Goal: Task Accomplishment & Management: Use online tool/utility

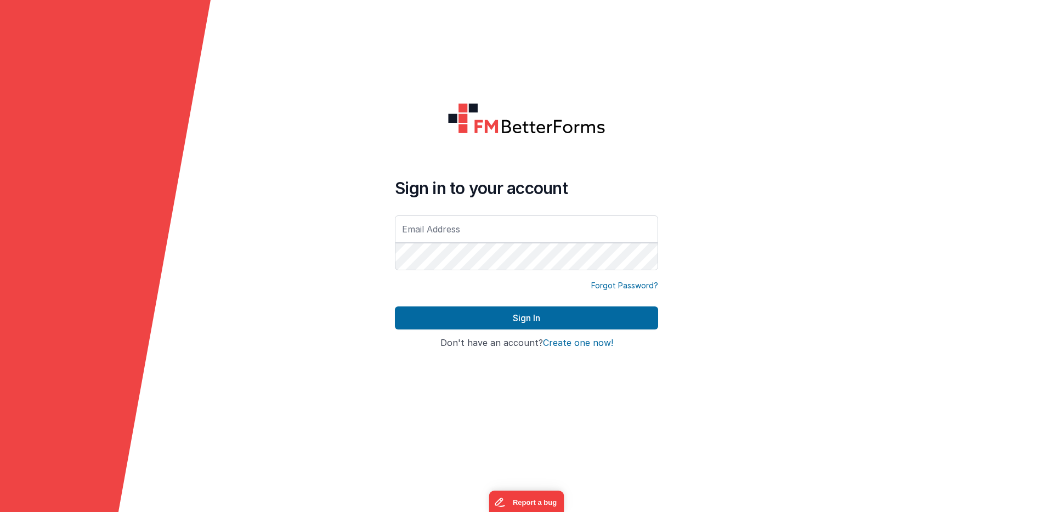
click at [533, 228] on input "text" at bounding box center [526, 228] width 263 height 27
click at [0, 512] on com-1password-button at bounding box center [0, 512] width 0 height 0
type input "[EMAIL_ADDRESS][DOMAIN_NAME]"
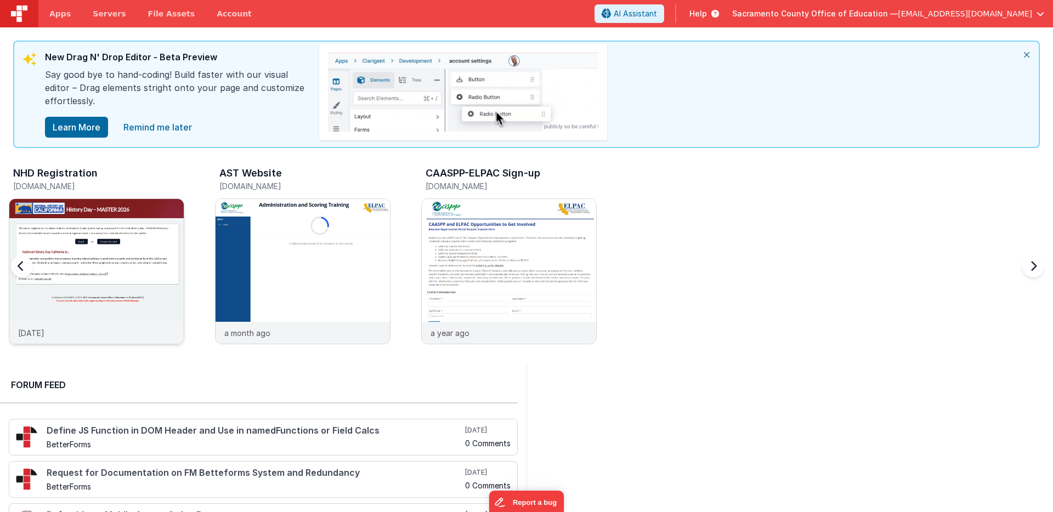
click at [126, 210] on div at bounding box center [96, 260] width 174 height 123
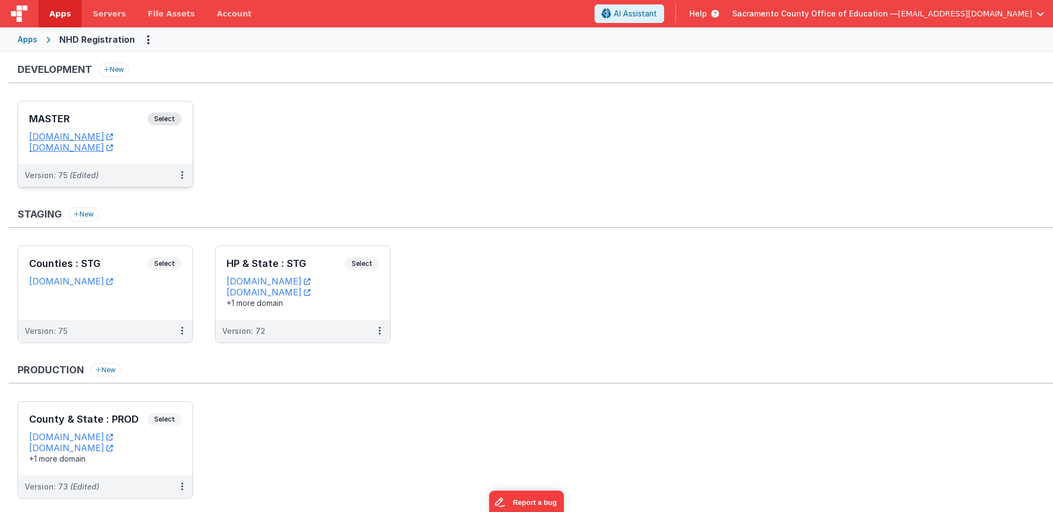
click at [169, 116] on span "Select" at bounding box center [164, 118] width 34 height 13
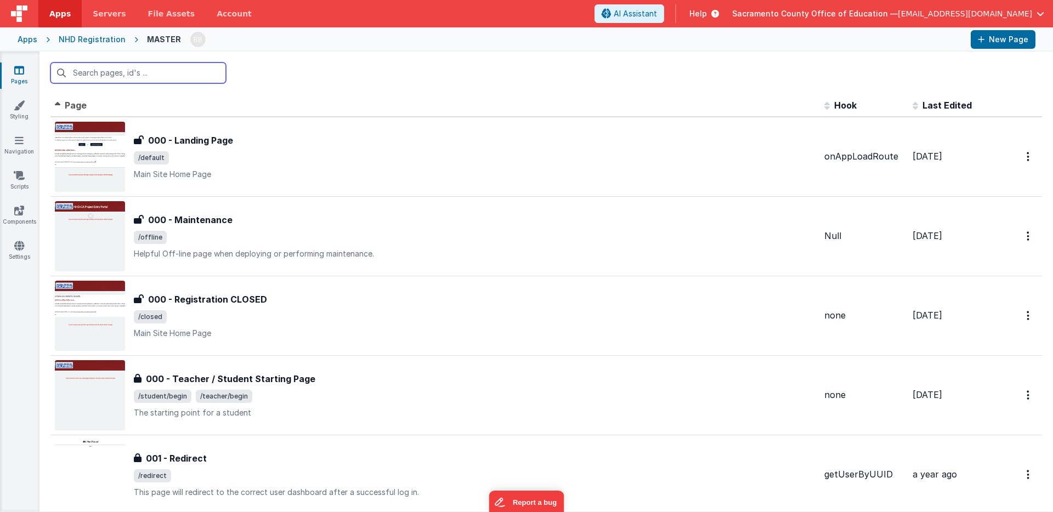
click at [192, 77] on input "text" at bounding box center [137, 72] width 175 height 21
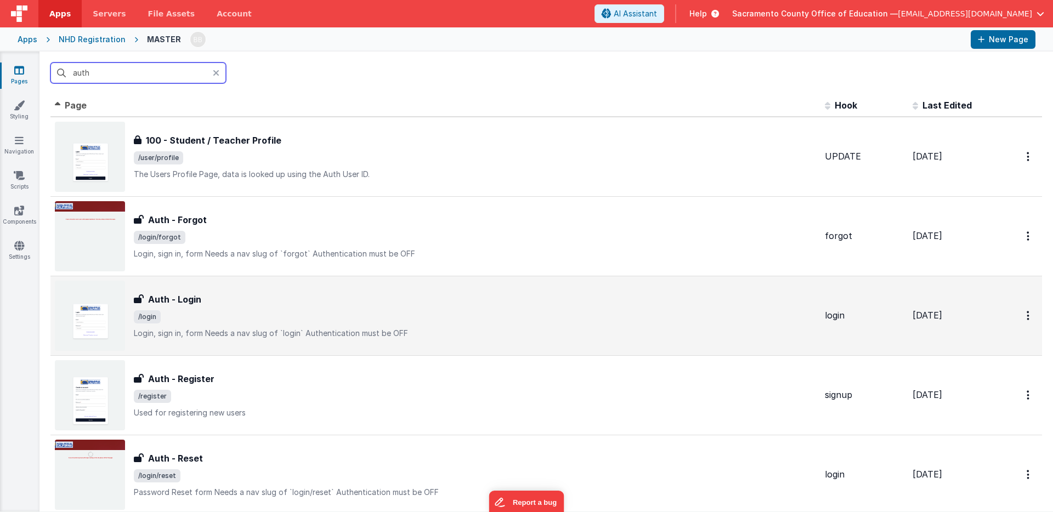
type input "auth"
click at [183, 302] on h3 "Auth - Login" at bounding box center [174, 299] width 53 height 13
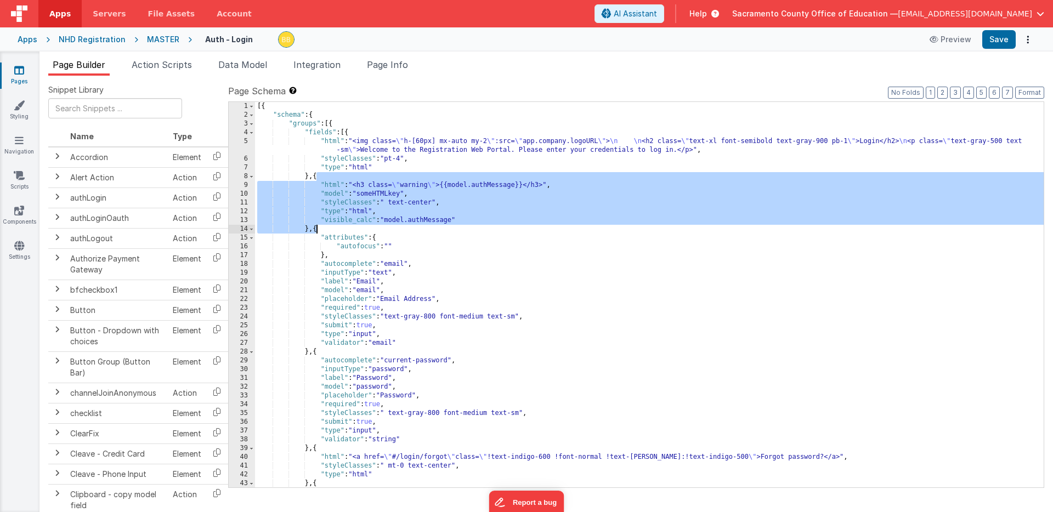
drag, startPoint x: 316, startPoint y: 178, endPoint x: 315, endPoint y: 229, distance: 51.0
click at [315, 229] on div "[{ "schema" : { "groups" : [{ "fields" : [{ "html" : "<img class= \" h-[60px] m…" at bounding box center [649, 303] width 788 height 403
click at [167, 37] on div "MASTER" at bounding box center [163, 39] width 32 height 11
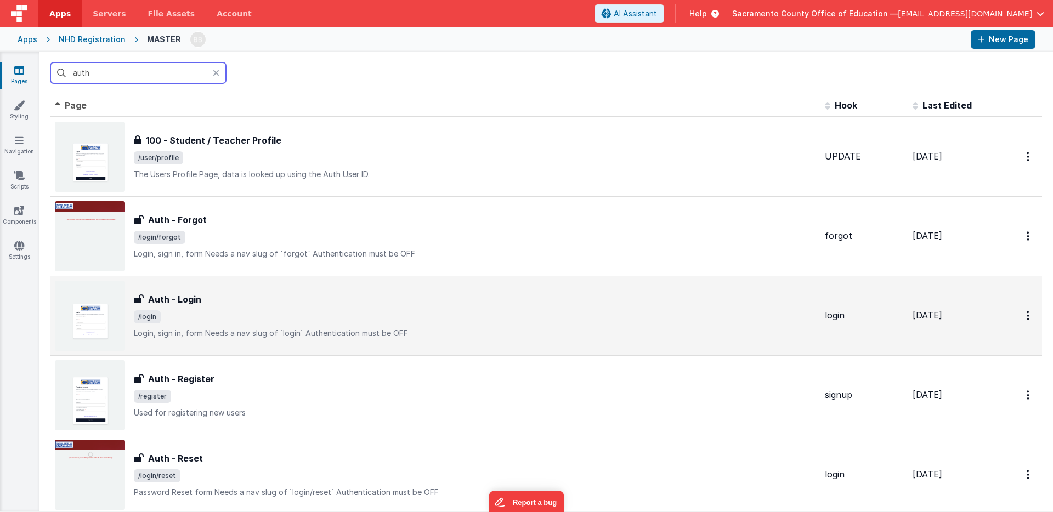
scroll to position [27, 0]
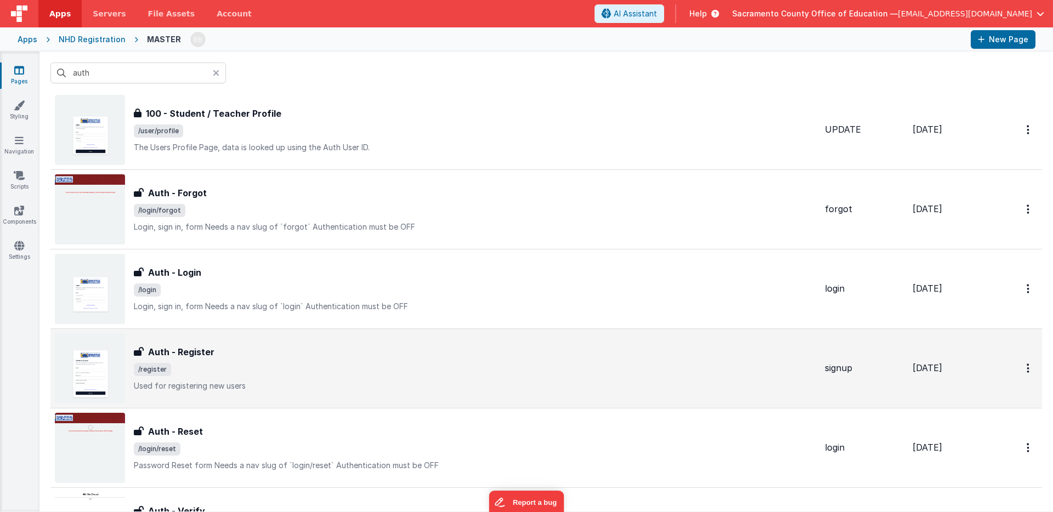
click at [180, 348] on h3 "Auth - Register" at bounding box center [181, 351] width 66 height 13
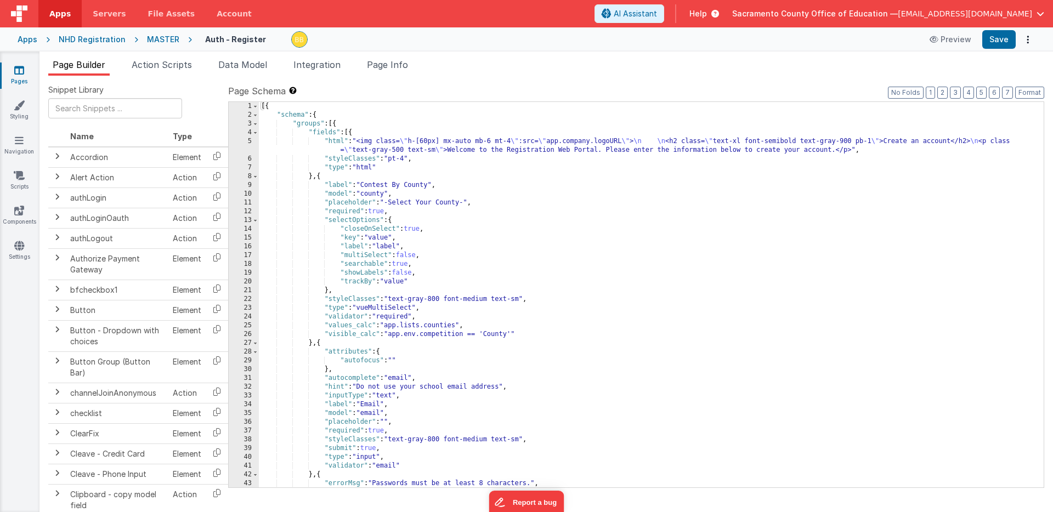
click at [321, 177] on div "[{ "schema" : { "groups" : [{ "fields" : [{ "html" : "<img class= \" h-[60px] m…" at bounding box center [651, 303] width 785 height 403
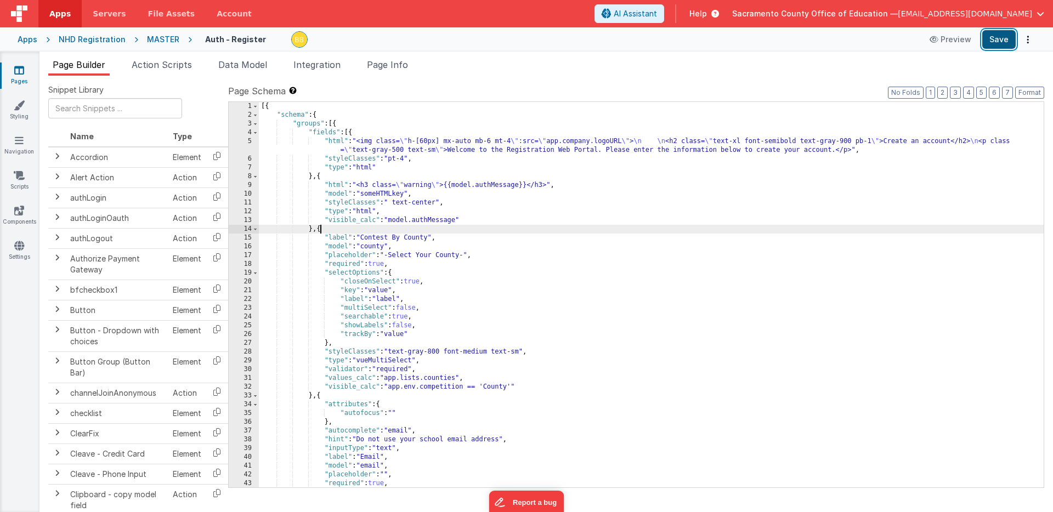
click at [924, 37] on button "Save" at bounding box center [998, 39] width 33 height 19
click at [20, 138] on icon at bounding box center [19, 140] width 9 height 11
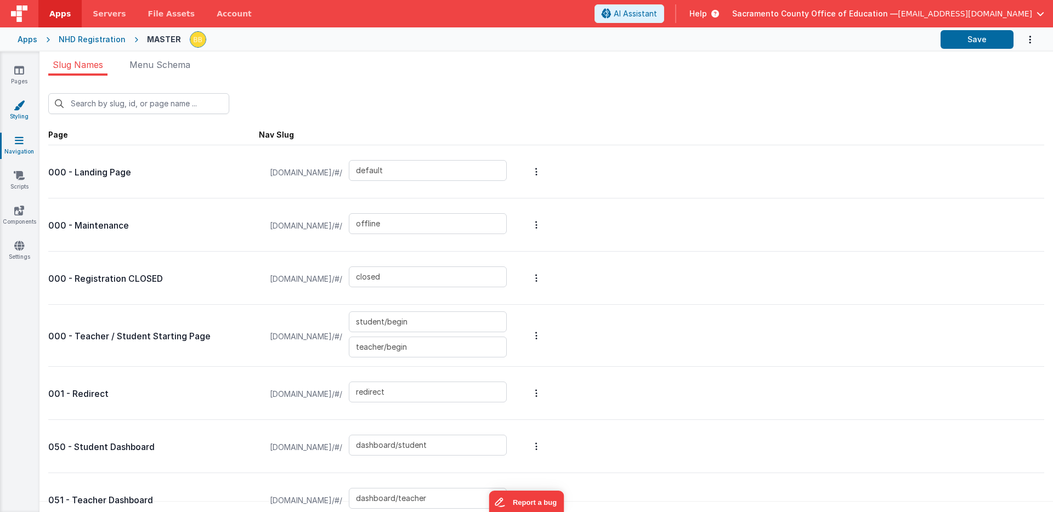
click at [16, 105] on icon at bounding box center [19, 105] width 11 height 11
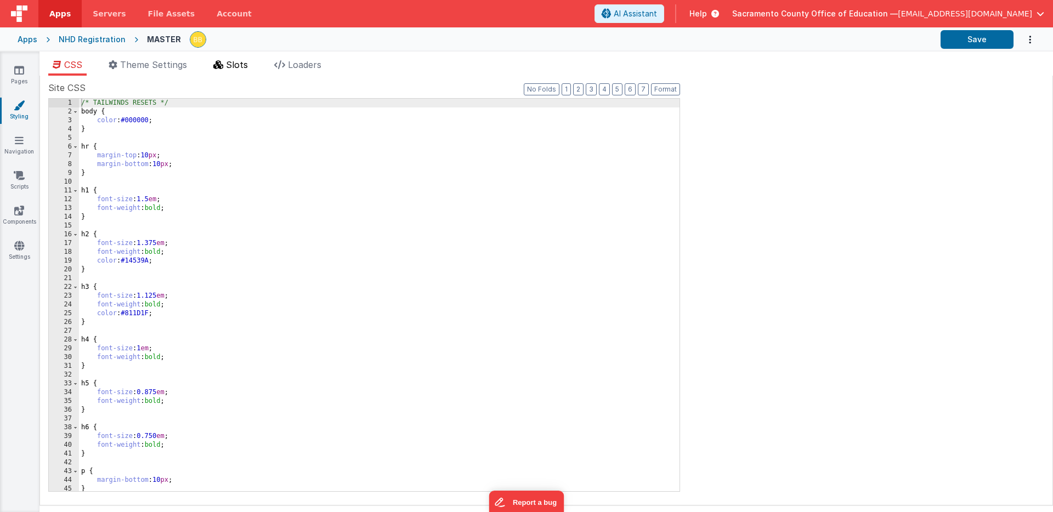
click at [243, 63] on span "Slots" at bounding box center [237, 64] width 22 height 11
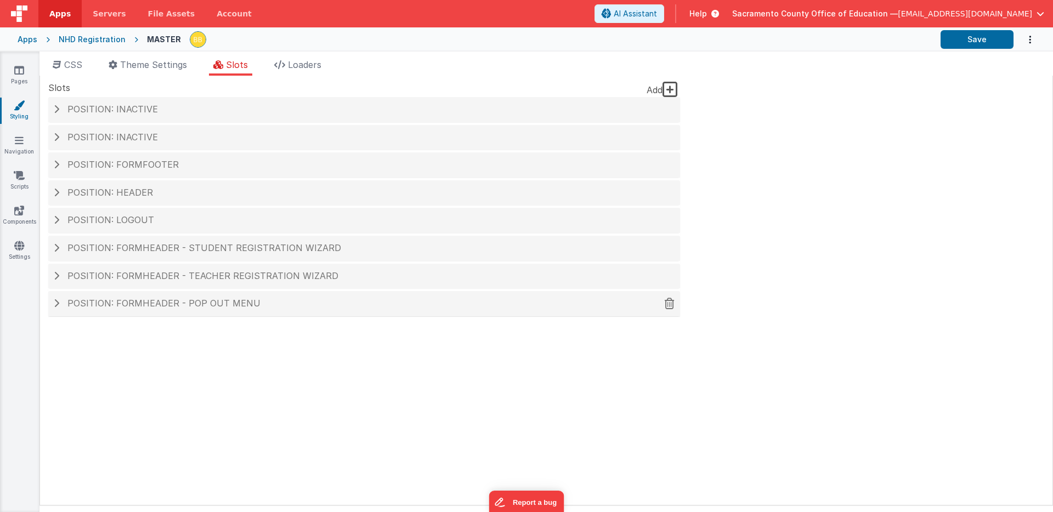
click at [197, 299] on span "Position: formHeader - Pop out menu" at bounding box center [163, 303] width 193 height 11
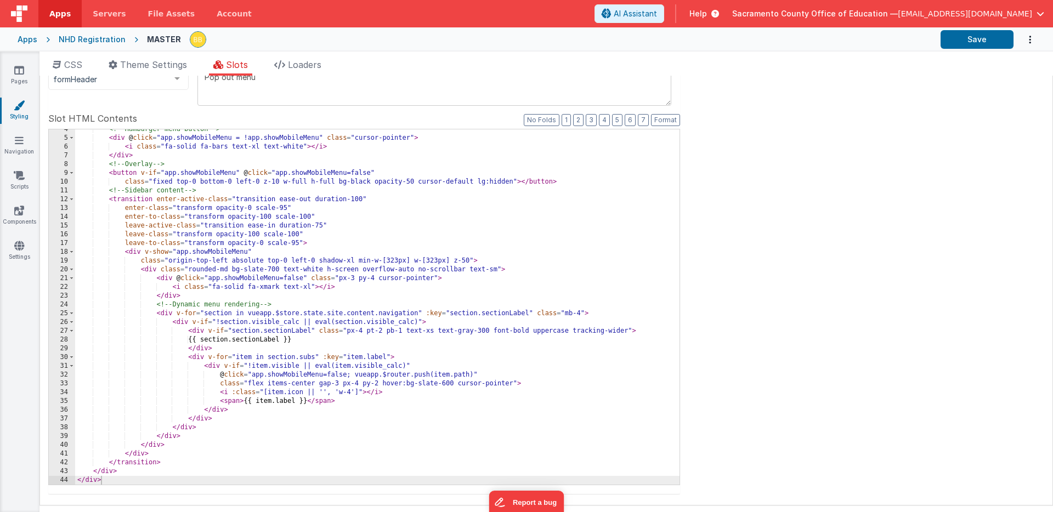
scroll to position [31, 0]
click at [297, 368] on div "<!-- Hamburger menu button --> < div @ click = "app.showMobileMenu = !app.showM…" at bounding box center [377, 311] width 604 height 373
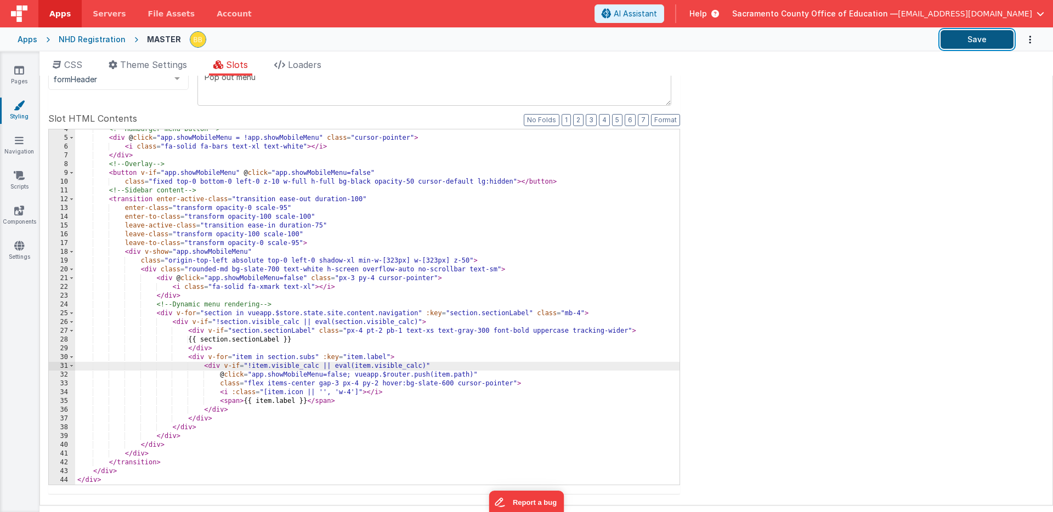
click at [924, 40] on button "Save" at bounding box center [976, 39] width 73 height 19
click at [232, 412] on div "<!-- Hamburger menu button --> < div @ click = "app.showMobileMenu = !app.showM…" at bounding box center [377, 311] width 604 height 373
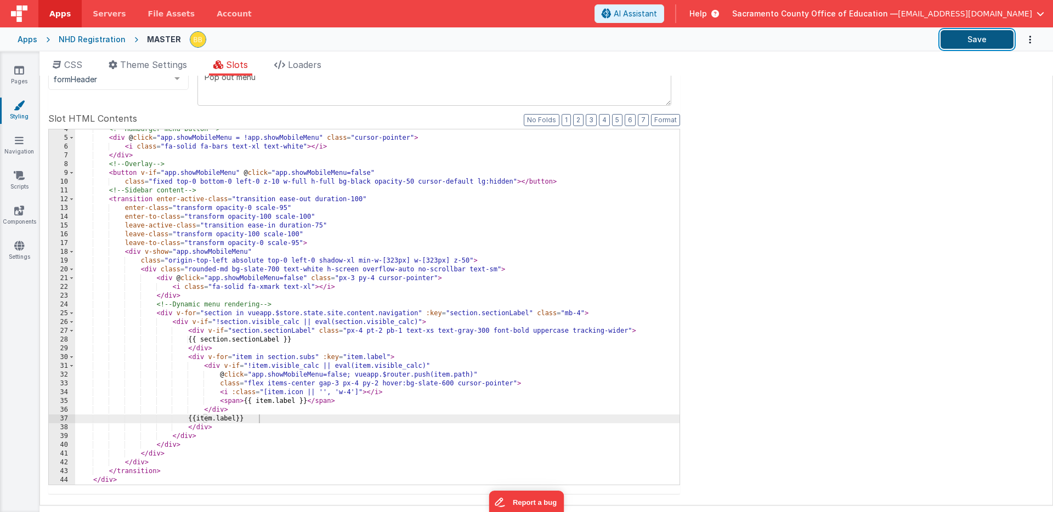
click at [924, 37] on button "Save" at bounding box center [976, 39] width 73 height 19
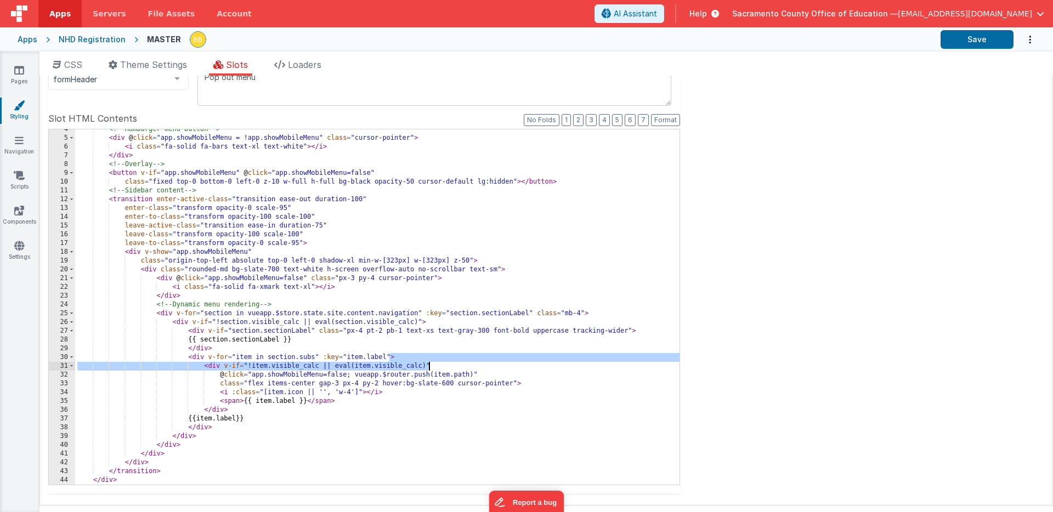
drag, startPoint x: 389, startPoint y: 358, endPoint x: 430, endPoint y: 363, distance: 41.4
click at [430, 363] on div "<!-- Hamburger menu button --> < div @ click = "app.showMobileMenu = !app.showM…" at bounding box center [377, 311] width 604 height 373
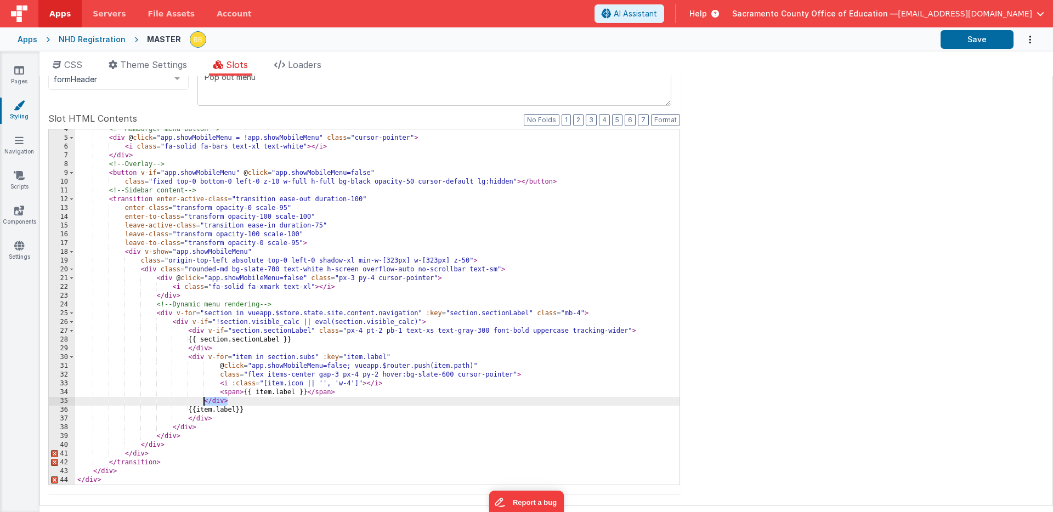
drag, startPoint x: 228, startPoint y: 402, endPoint x: 204, endPoint y: 401, distance: 23.6
click at [204, 401] on div "<!-- Hamburger menu button --> < div @ click = "app.showMobileMenu = !app.showM…" at bounding box center [377, 311] width 604 height 373
click at [924, 37] on button "Save" at bounding box center [976, 39] width 73 height 19
click at [240, 411] on div "<!-- Hamburger menu button --> < div @ click = "app.showMobileMenu = !app.showM…" at bounding box center [377, 311] width 604 height 373
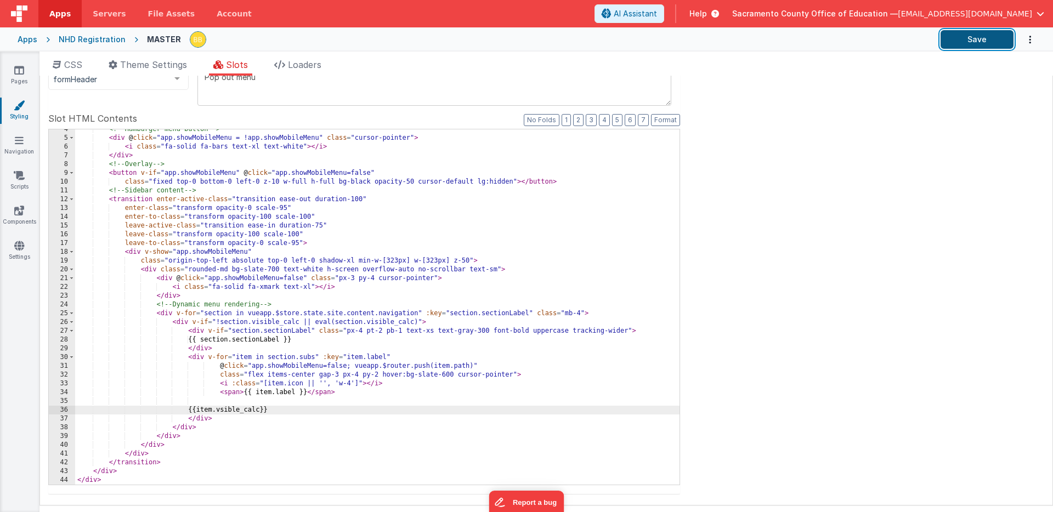
click at [924, 39] on button "Save" at bounding box center [976, 39] width 73 height 19
click at [211, 410] on div "<!-- Hamburger menu button --> < div @ click = "app.showMobileMenu = !app.showM…" at bounding box center [377, 311] width 604 height 373
click at [294, 412] on div "<!-- Hamburger menu button --> < div @ click = "app.showMobileMenu = !app.showM…" at bounding box center [377, 311] width 604 height 373
click at [924, 31] on button "Save" at bounding box center [976, 39] width 73 height 19
click at [203, 410] on div "<!-- Hamburger menu button --> < div @ click = "app.showMobileMenu = !app.showM…" at bounding box center [377, 311] width 604 height 373
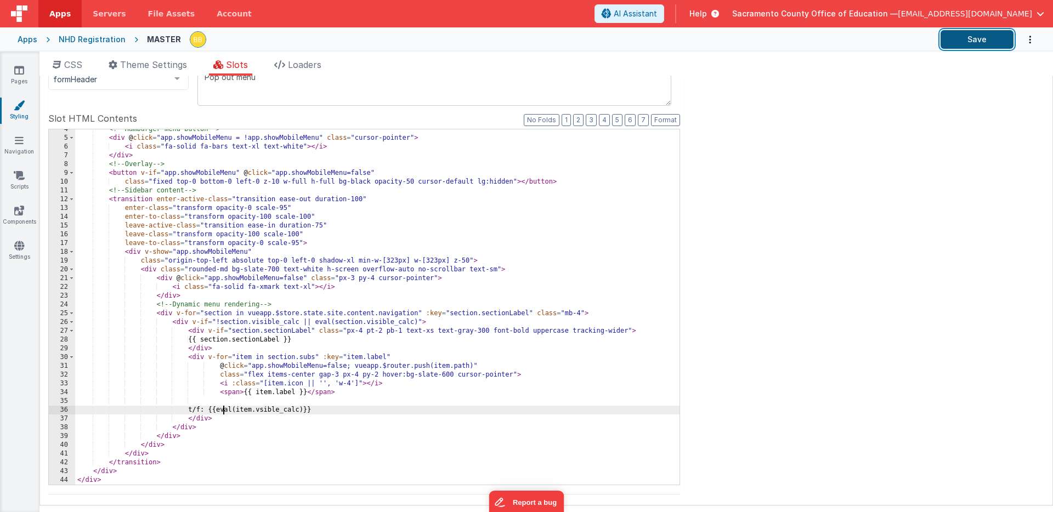
click at [924, 38] on button "Save" at bounding box center [976, 39] width 73 height 19
drag, startPoint x: 231, startPoint y: 411, endPoint x: 251, endPoint y: 410, distance: 19.3
click at [251, 410] on div "<!-- Hamburger menu button --> < div @ click = "app.showMobileMenu = !app.showM…" at bounding box center [377, 311] width 604 height 373
click at [298, 411] on div "<!-- Hamburger menu button --> < div @ click = "app.showMobileMenu = !app.showM…" at bounding box center [377, 311] width 604 height 373
click at [255, 410] on div "<!-- Hamburger menu button --> < div @ click = "app.showMobileMenu = !app.showM…" at bounding box center [377, 311] width 604 height 373
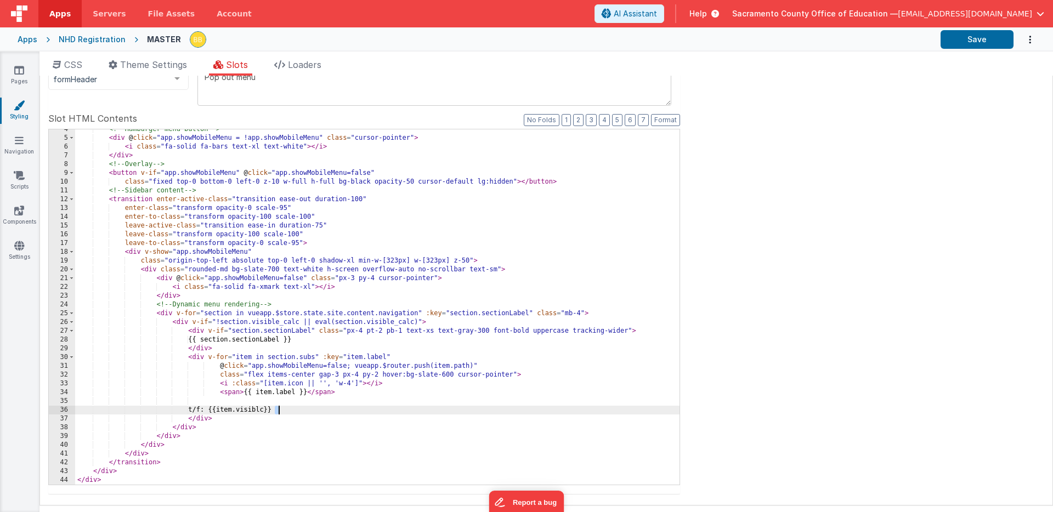
click at [278, 411] on div "<!-- Hamburger menu button --> < div @ click = "app.showMobileMenu = !app.showM…" at bounding box center [377, 311] width 604 height 373
click at [924, 35] on button "Save" at bounding box center [976, 39] width 73 height 19
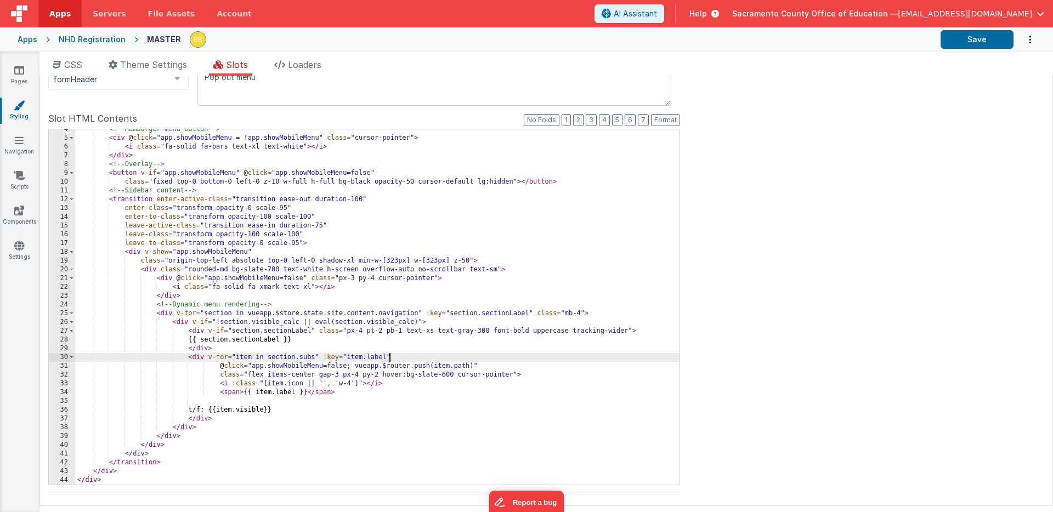
click at [397, 359] on div "<!-- Hamburger menu button --> < div @ click = "app.showMobileMenu = !app.showM…" at bounding box center [377, 311] width 604 height 373
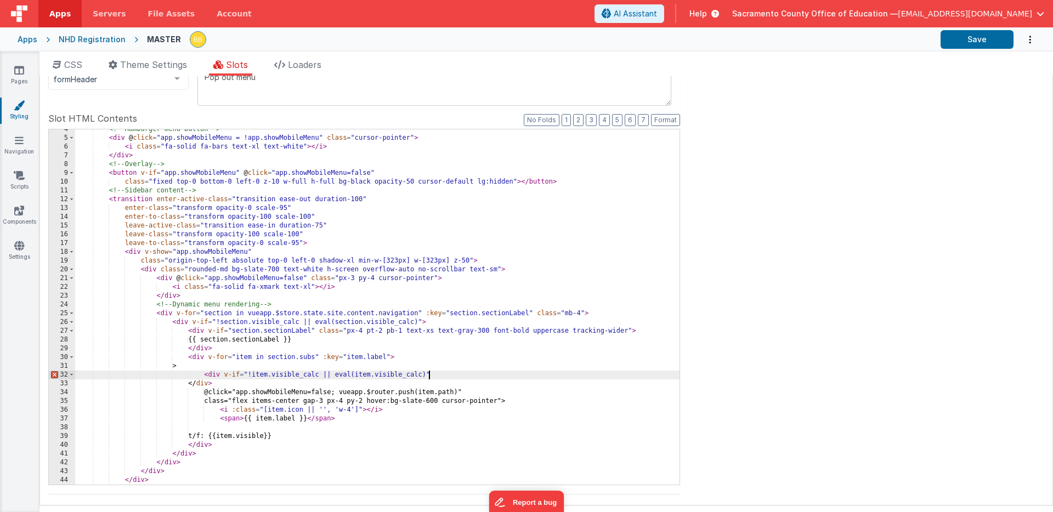
click at [228, 367] on div "<!-- Hamburger menu button --> < div @ click = "app.showMobileMenu = !app.showM…" at bounding box center [377, 311] width 604 height 373
drag, startPoint x: 213, startPoint y: 384, endPoint x: 188, endPoint y: 384, distance: 24.7
click at [188, 384] on div "<!-- Hamburger menu button --> < div @ click = "app.showMobileMenu = !app.showM…" at bounding box center [377, 311] width 604 height 373
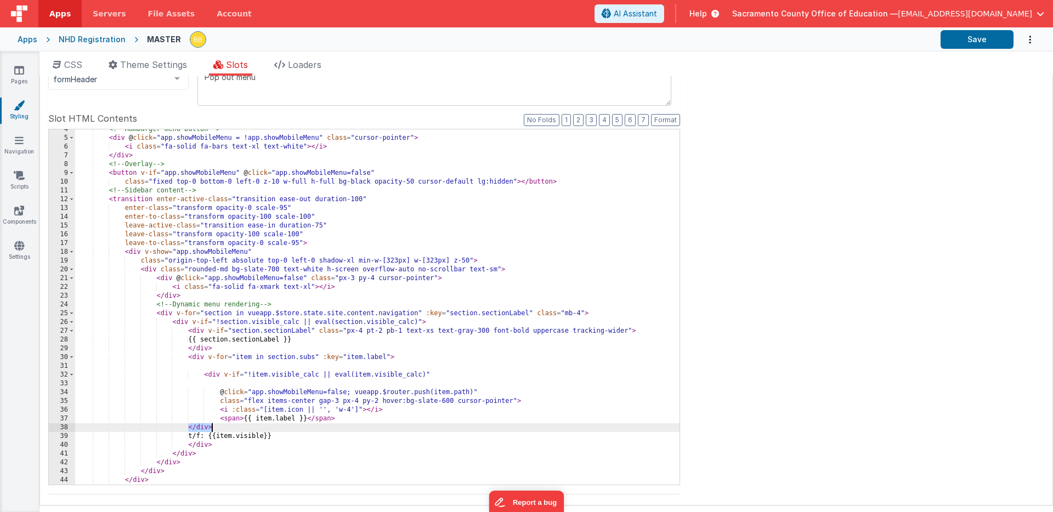
click at [260, 384] on div "<!-- Hamburger menu button --> < div @ click = "app.showMobileMenu = !app.showM…" at bounding box center [377, 311] width 604 height 373
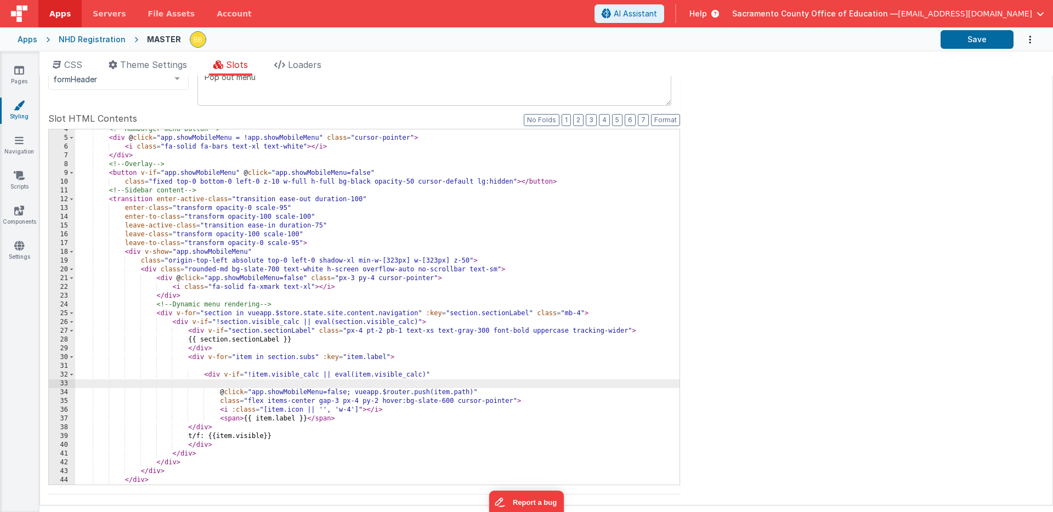
click at [261, 384] on div "<!-- Hamburger menu button --> < div @ click = "app.showMobileMenu = !app.showM…" at bounding box center [377, 311] width 604 height 373
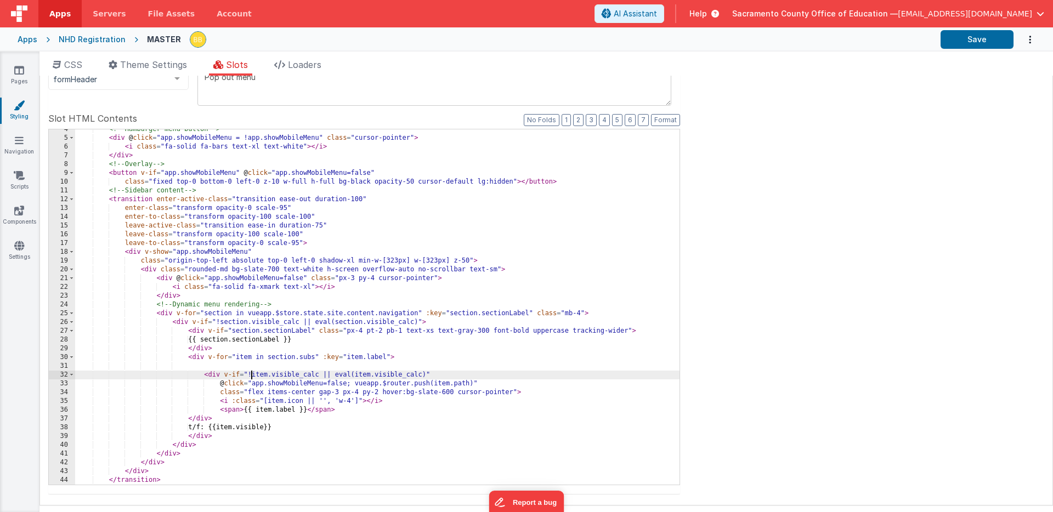
click at [251, 376] on div "<!-- Hamburger menu button --> < div @ click = "app.showMobileMenu = !app.showM…" at bounding box center [377, 311] width 604 height 373
click at [924, 38] on button "Save" at bounding box center [976, 39] width 73 height 19
click at [314, 374] on div "<!-- Hamburger menu button --> < div @ click = "app.showMobileMenu = !app.showM…" at bounding box center [377, 311] width 604 height 373
click at [397, 375] on div "<!-- Hamburger menu button --> < div @ click = "app.showMobileMenu = !app.showM…" at bounding box center [377, 311] width 604 height 373
click at [924, 35] on button "Save" at bounding box center [976, 39] width 73 height 19
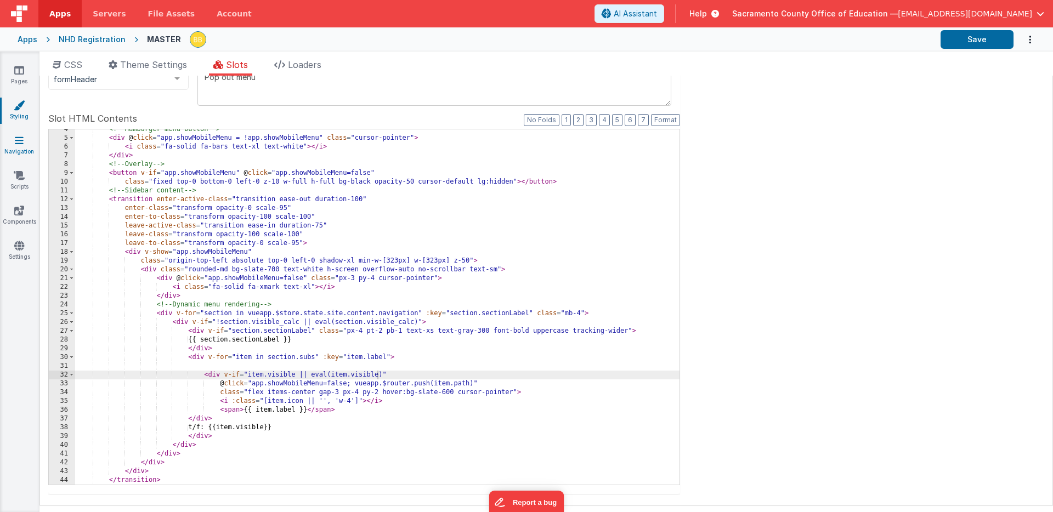
click at [18, 139] on icon at bounding box center [19, 140] width 9 height 11
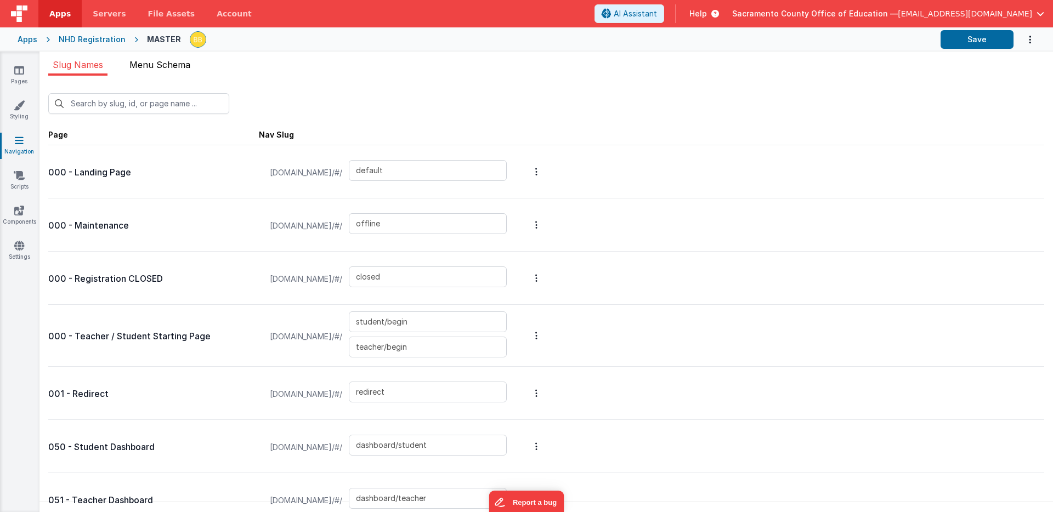
click at [174, 69] on span "Menu Schema" at bounding box center [159, 64] width 61 height 11
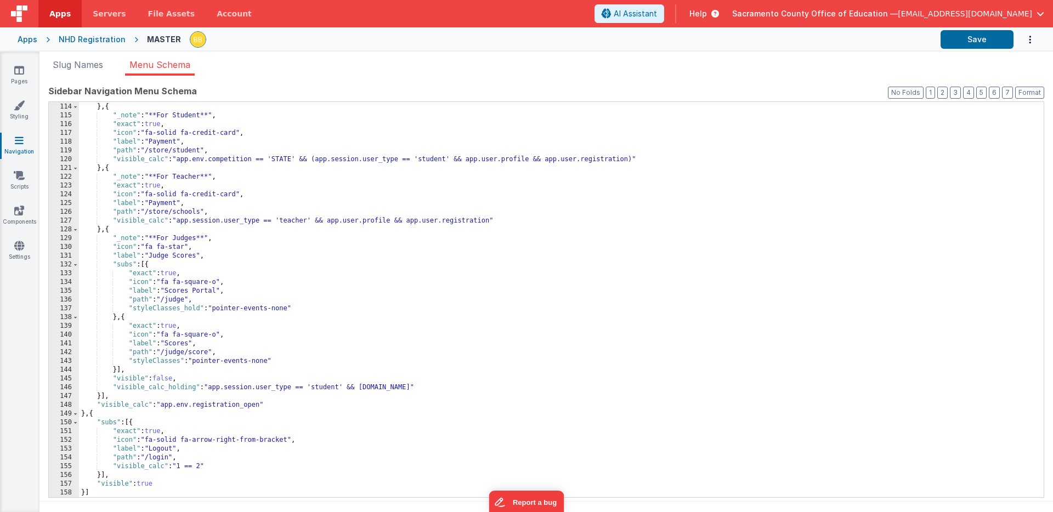
scroll to position [991, 0]
click at [75, 229] on span at bounding box center [75, 229] width 6 height 9
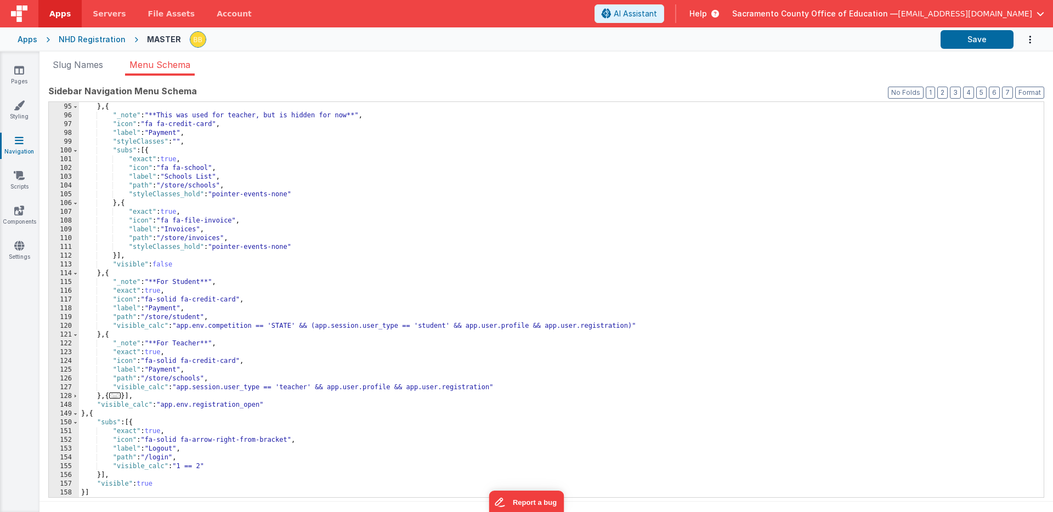
scroll to position [824, 0]
click at [75, 394] on span at bounding box center [75, 396] width 6 height 9
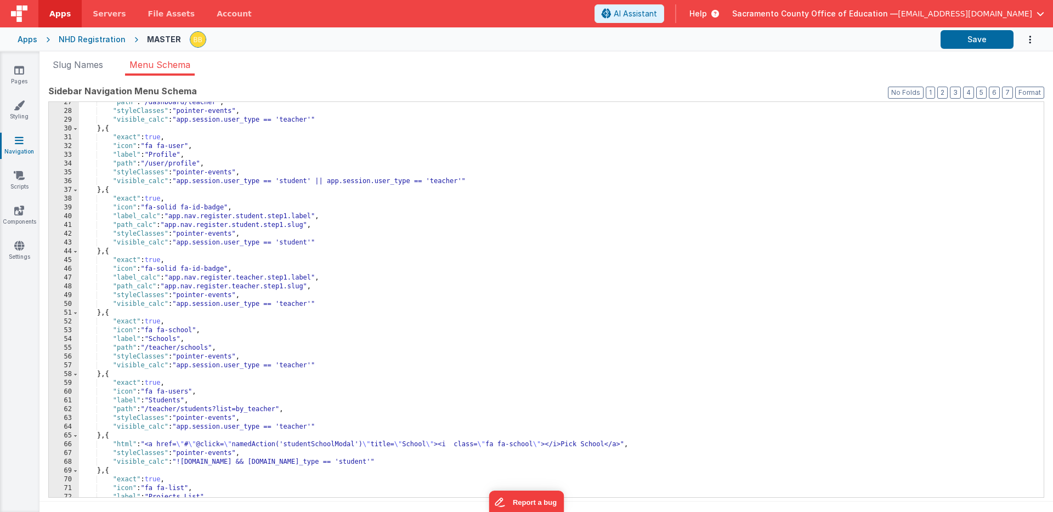
scroll to position [0, 0]
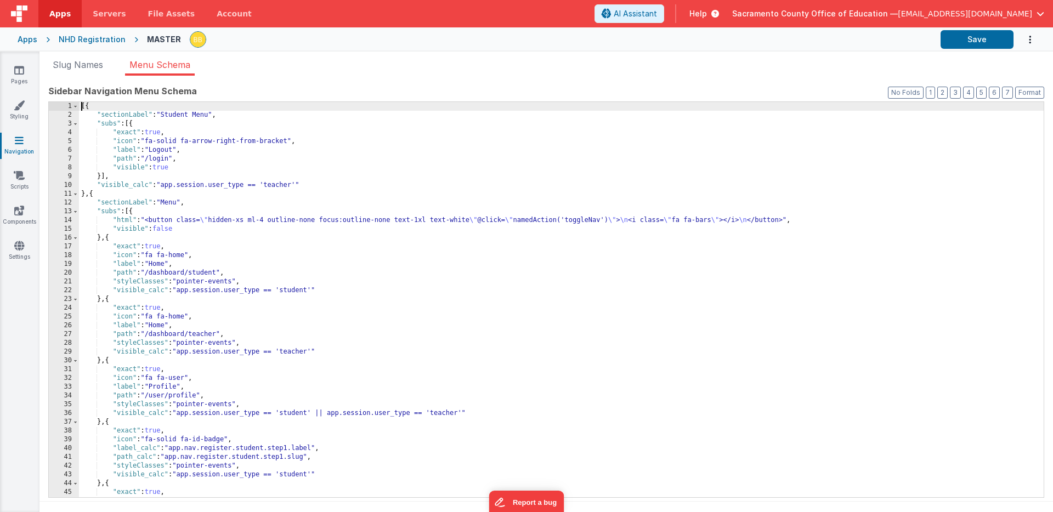
click at [144, 169] on div "[{ "sectionLabel" : "Student Menu" , "subs" : [{ "exact" : true , "icon" : "fa-…" at bounding box center [561, 308] width 964 height 413
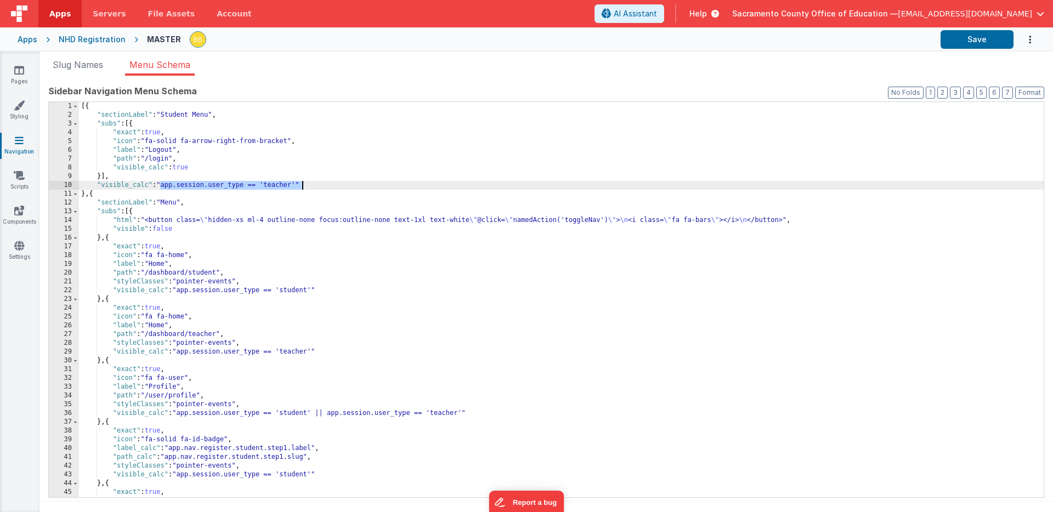
drag, startPoint x: 160, startPoint y: 185, endPoint x: 301, endPoint y: 184, distance: 140.9
click at [301, 184] on div "[{ "sectionLabel" : "Student Menu" , "subs" : [{ "exact" : true , "icon" : "fa-…" at bounding box center [561, 308] width 964 height 413
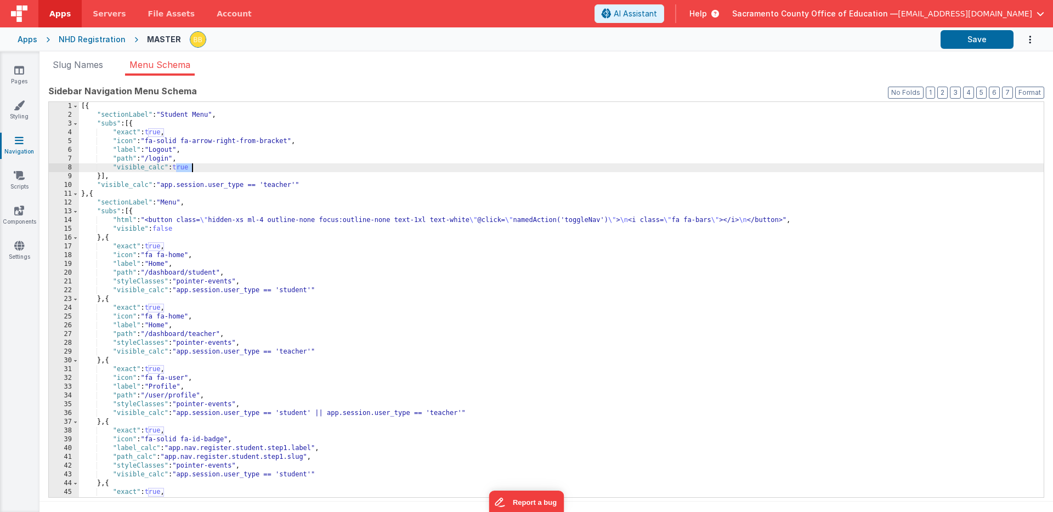
drag, startPoint x: 175, startPoint y: 168, endPoint x: 190, endPoint y: 168, distance: 14.8
click at [190, 168] on div "[{ "sectionLabel" : "Student Menu" , "subs" : [{ "exact" : true , "icon" : "fa-…" at bounding box center [561, 308] width 964 height 413
click at [924, 37] on button "Save" at bounding box center [976, 39] width 73 height 19
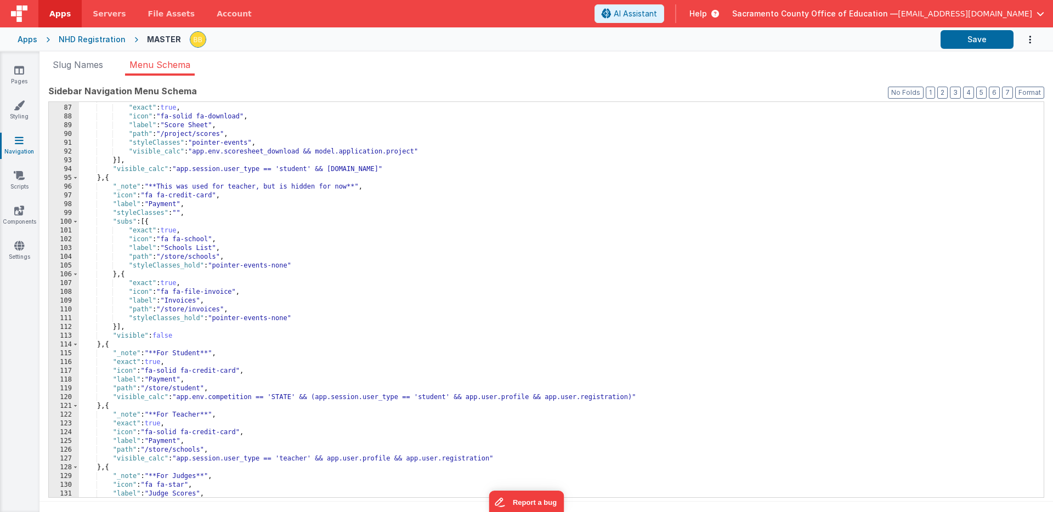
scroll to position [764, 0]
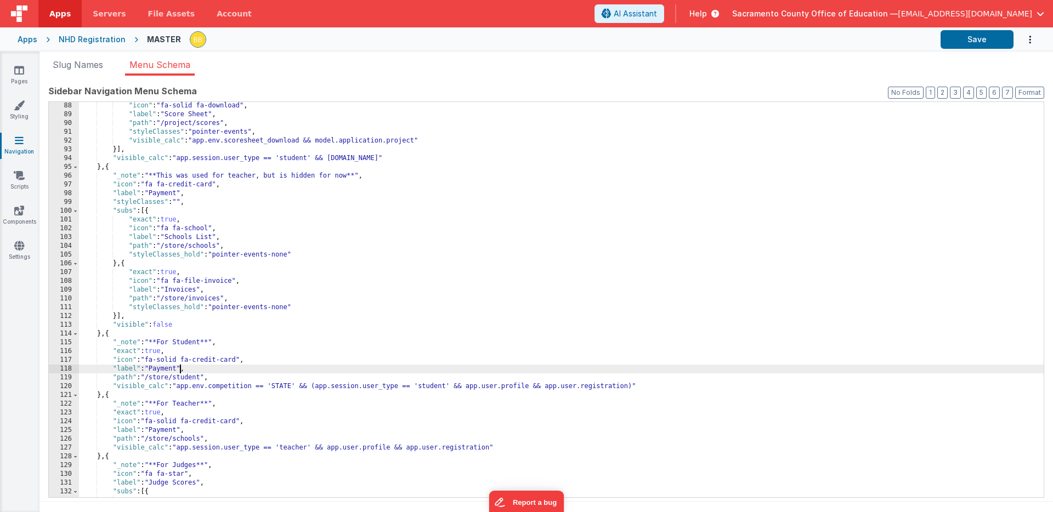
click at [179, 369] on div ""icon" : "fa-solid fa-download" , "label" : "Score Sheet" , "path" : "/project/…" at bounding box center [561, 307] width 964 height 413
click at [179, 431] on div ""icon" : "fa-solid fa-download" , "label" : "Score Sheet" , "path" : "/project/…" at bounding box center [561, 307] width 964 height 413
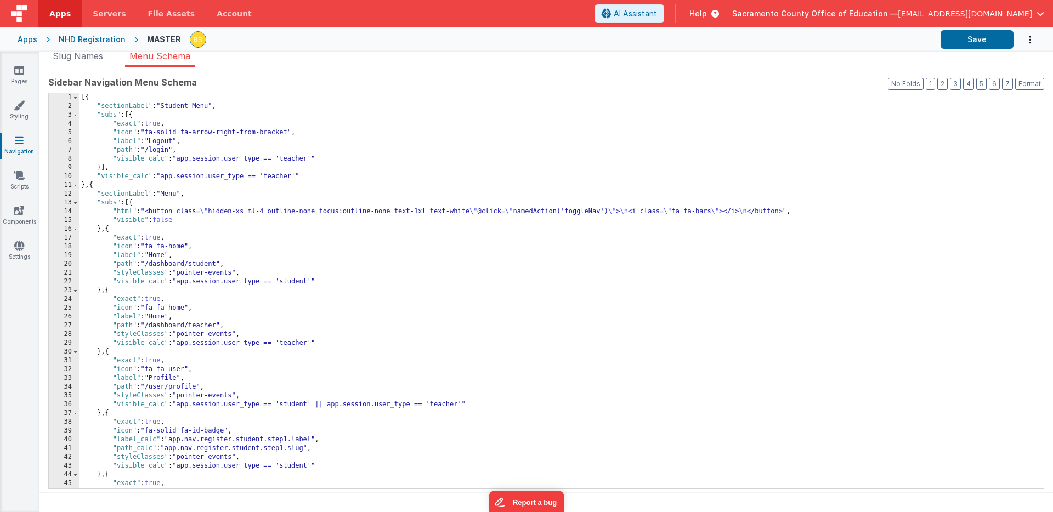
scroll to position [0, 0]
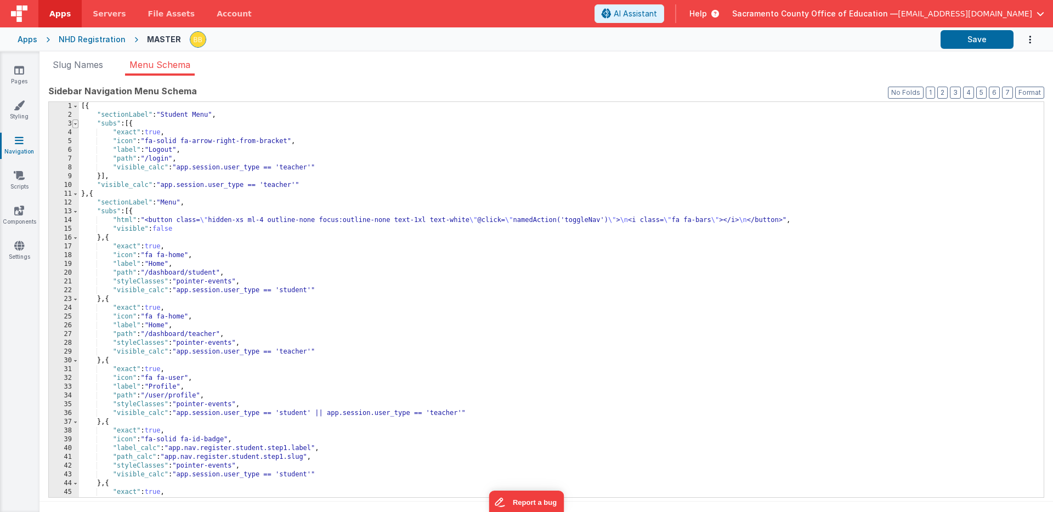
click at [76, 124] on span at bounding box center [75, 124] width 6 height 9
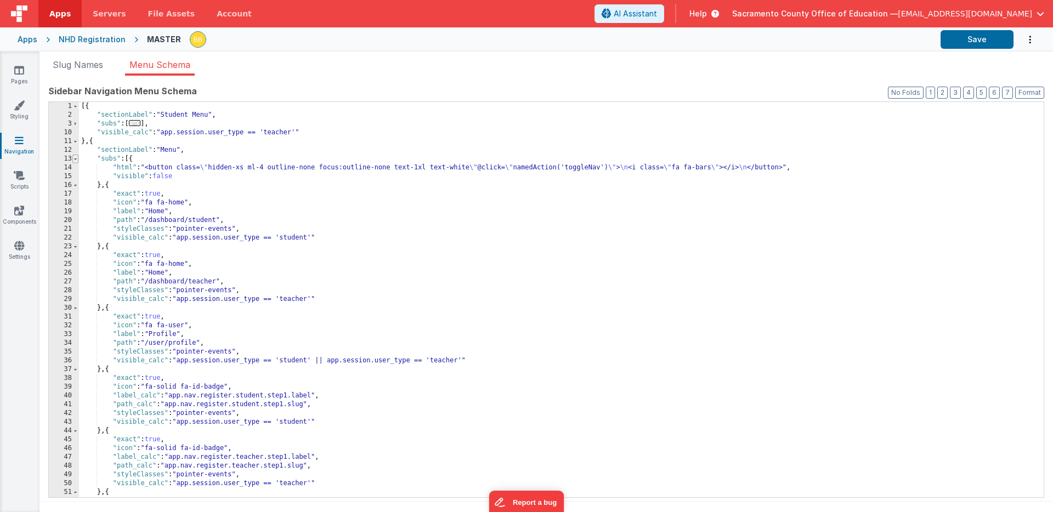
click at [75, 159] on span at bounding box center [75, 159] width 6 height 9
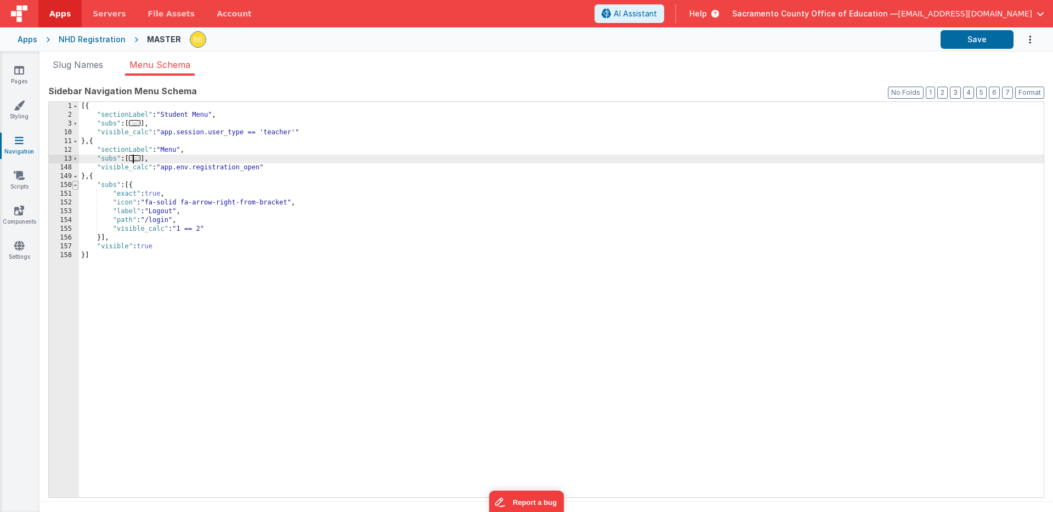
click at [76, 184] on span at bounding box center [75, 185] width 6 height 9
click at [129, 194] on div "[{ "sectionLabel" : "Student Menu" , "subs" : [ ... ] , "visible_calc" : "app.s…" at bounding box center [561, 308] width 964 height 413
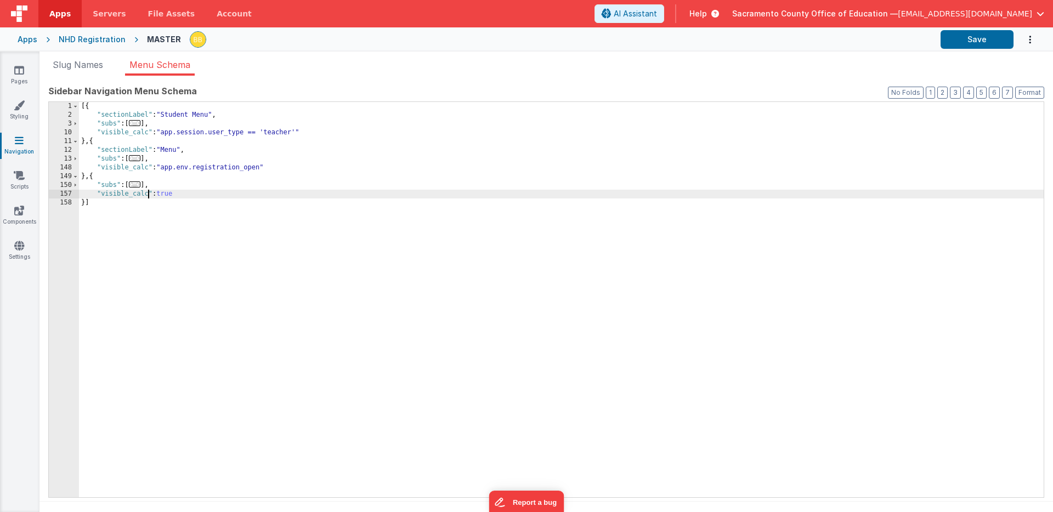
click at [170, 196] on div "[{ "sectionLabel" : "Student Menu" , "subs" : [ ... ] , "visible_calc" : "app.s…" at bounding box center [561, 308] width 964 height 413
click at [924, 41] on button "Save" at bounding box center [976, 39] width 73 height 19
click at [21, 103] on icon at bounding box center [19, 105] width 11 height 11
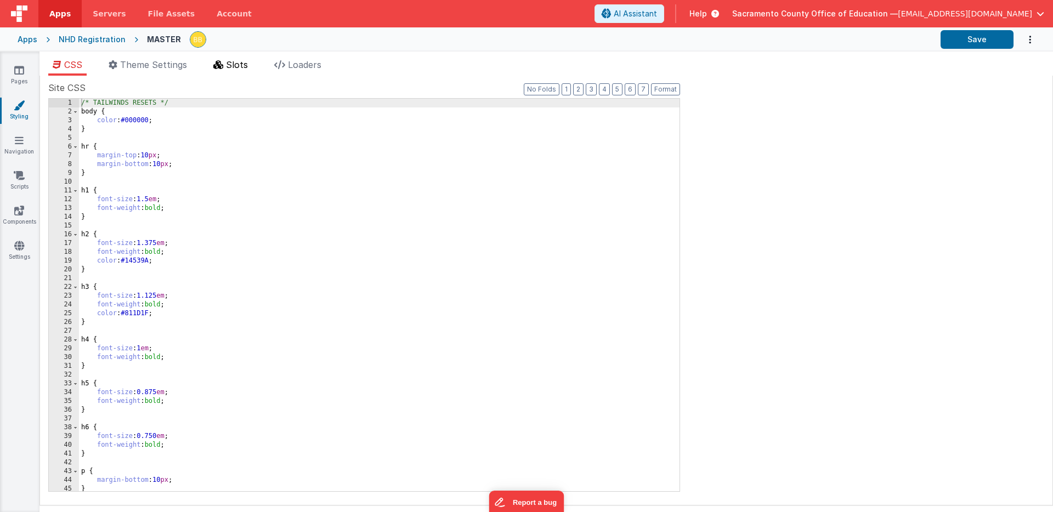
click at [234, 59] on span "Slots" at bounding box center [237, 64] width 22 height 11
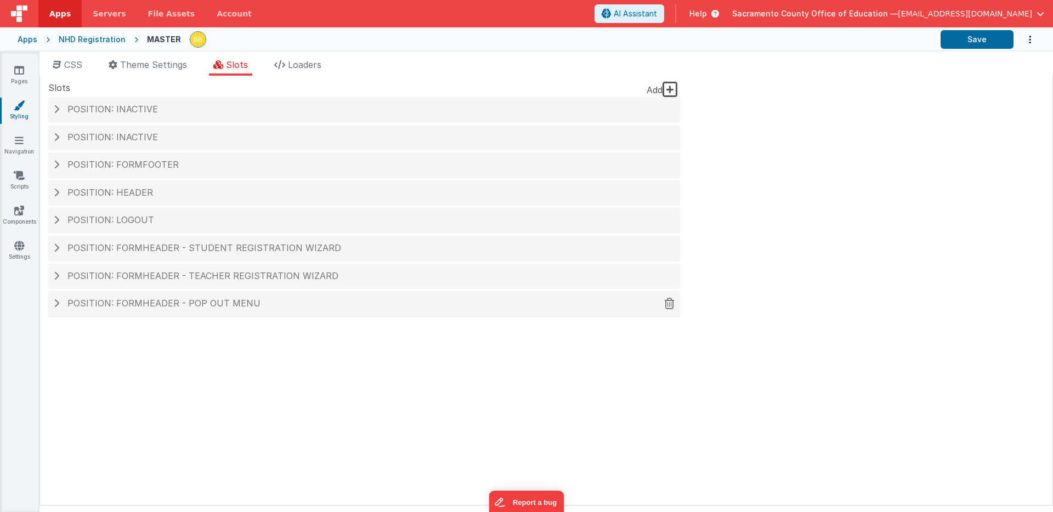
click at [149, 302] on span "Position: formHeader - Pop out menu" at bounding box center [163, 303] width 193 height 11
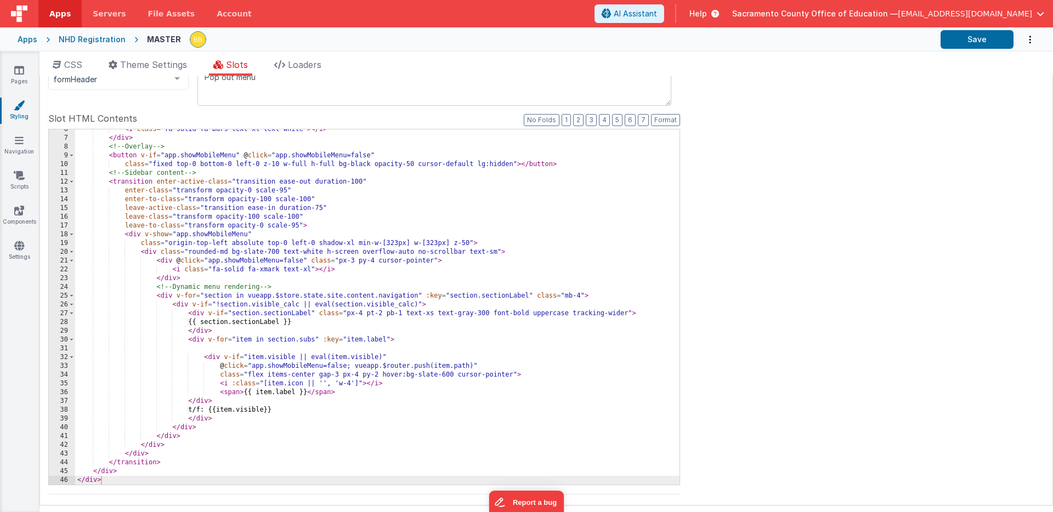
scroll to position [48, 0]
click at [211, 412] on div "< i class = "fa-solid fa-bars text-xl text-white" > </ i > </ div > <!-- Overla…" at bounding box center [377, 311] width 604 height 373
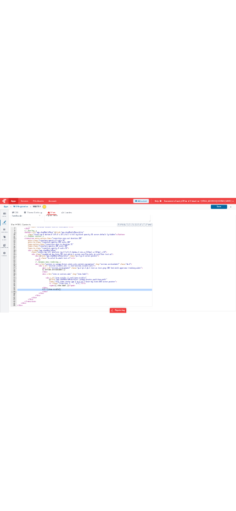
scroll to position [39, 0]
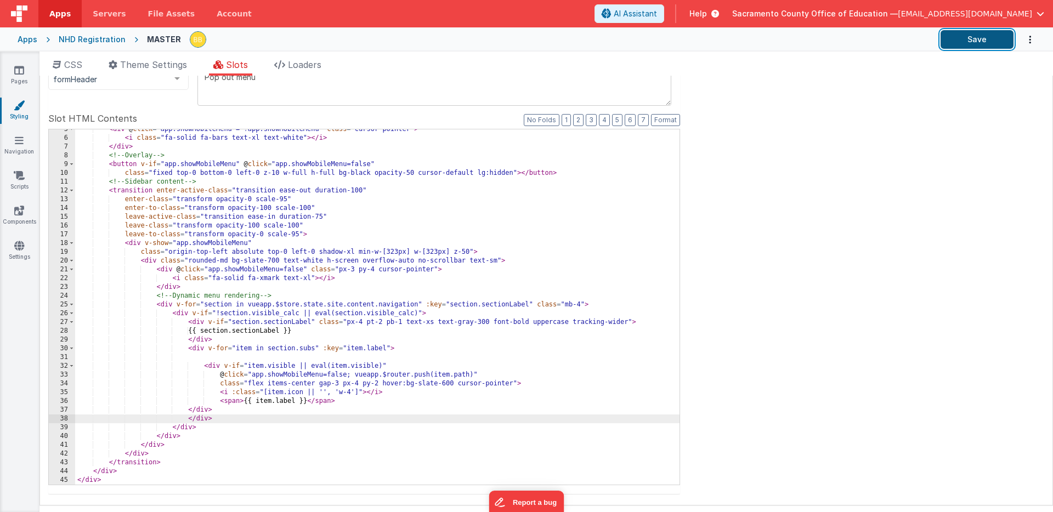
click at [924, 41] on button "Save" at bounding box center [976, 39] width 73 height 19
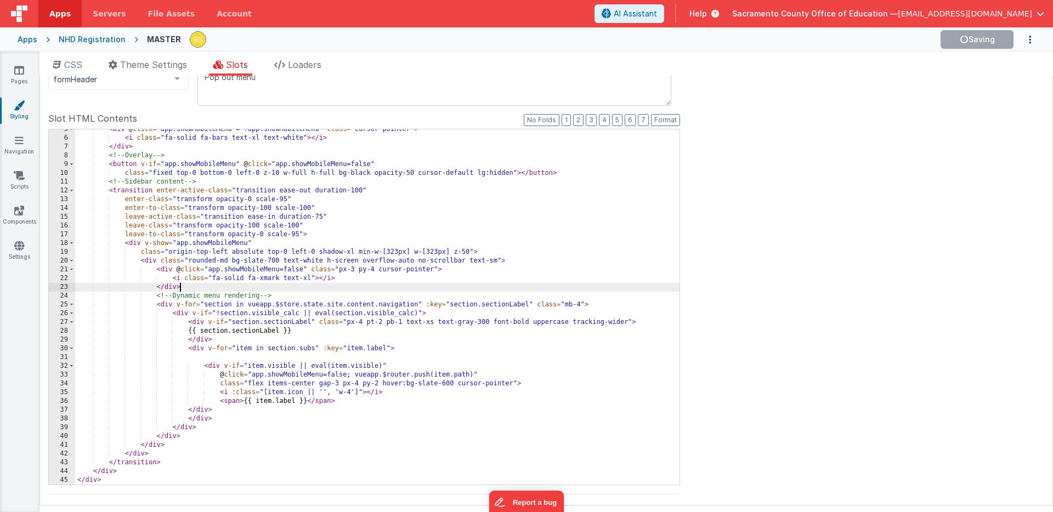
click at [204, 286] on div "< div @ click = "app.showMobileMenu = !app.showMobileMenu" class = "cursor-poin…" at bounding box center [377, 311] width 604 height 373
